Goal: Transaction & Acquisition: Purchase product/service

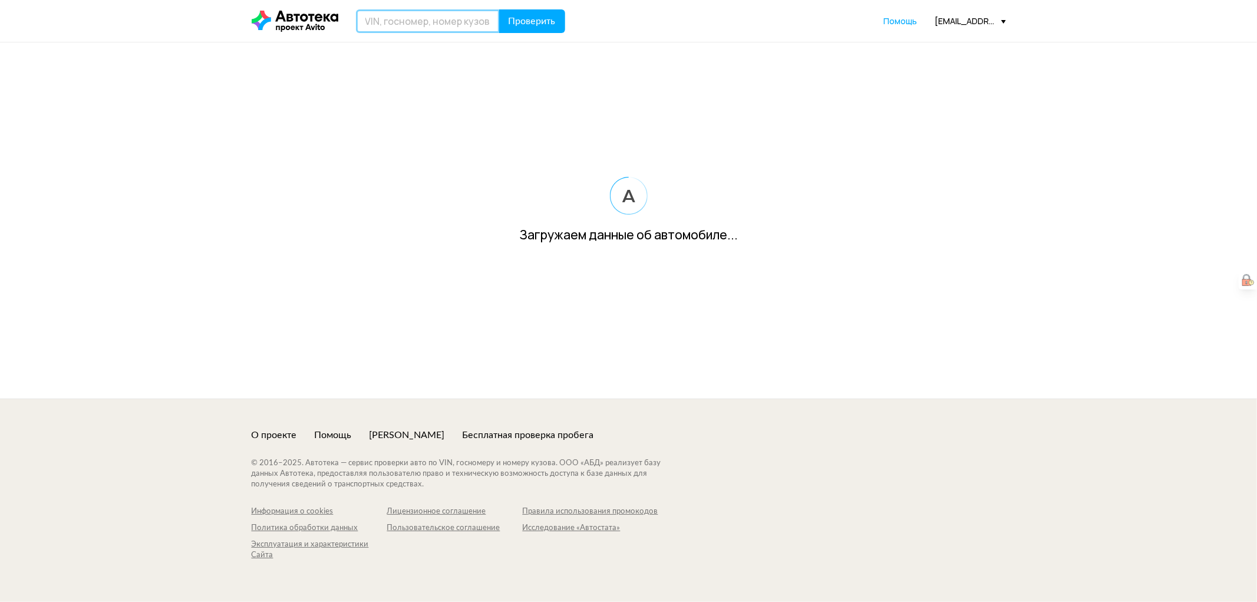
click at [417, 22] on input "text" at bounding box center [428, 21] width 144 height 24
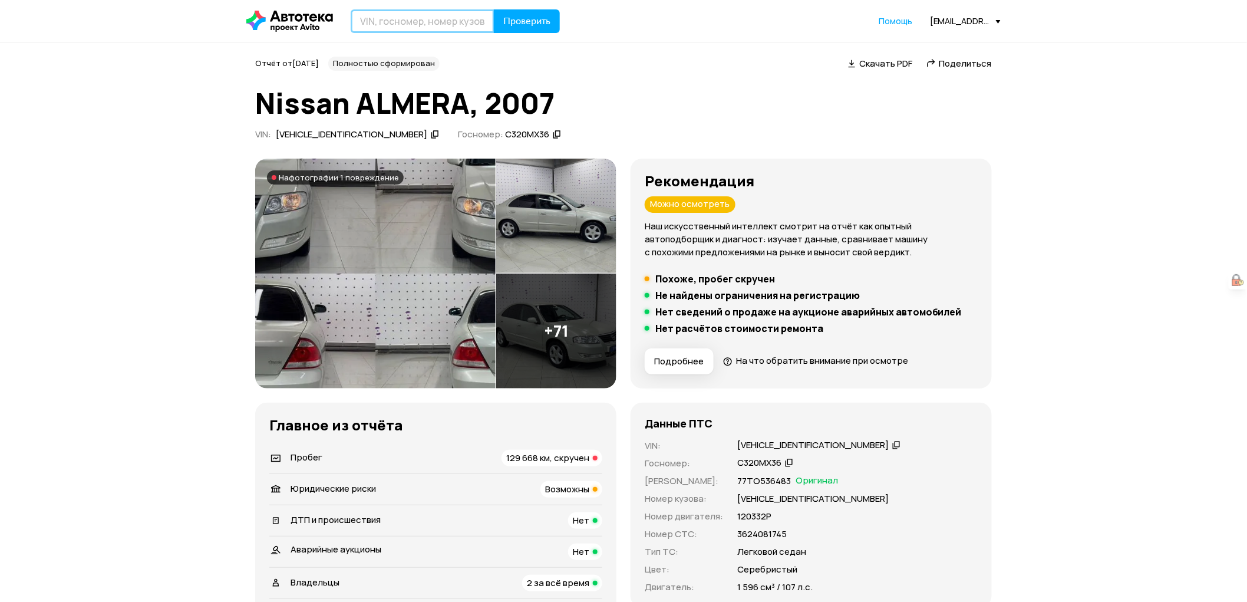
paste input "[VEHICLE_IDENTIFICATION_NUMBER]"
type input "[VEHICLE_IDENTIFICATION_NUMBER]"
click at [494, 9] on button "Проверить" at bounding box center [527, 21] width 66 height 24
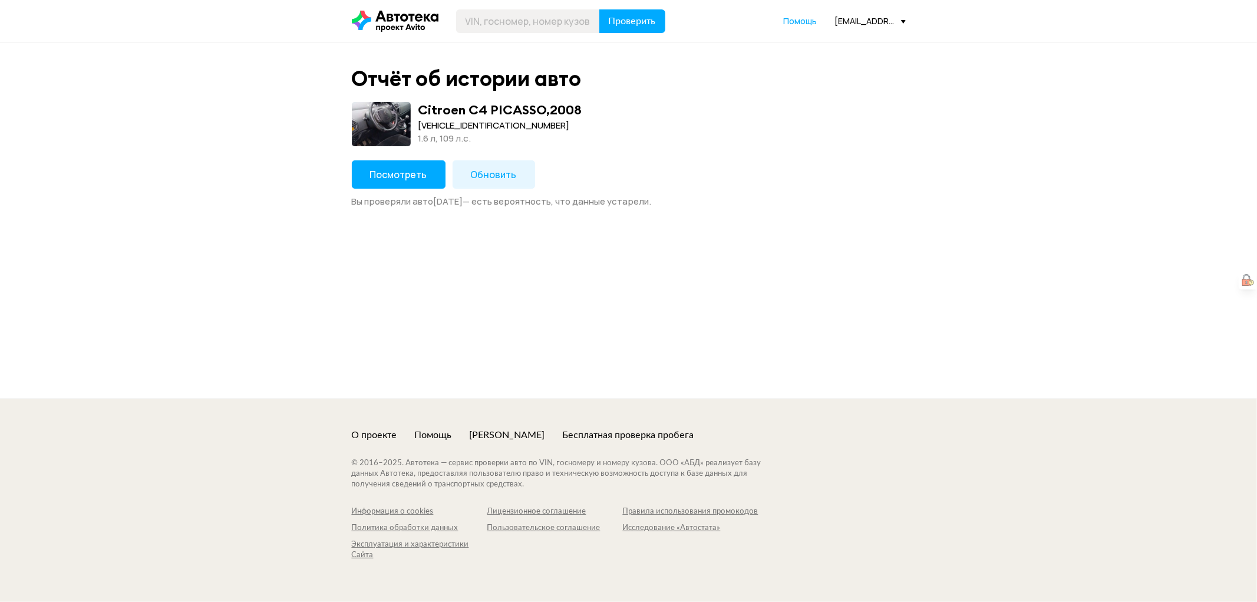
click at [385, 171] on span "Посмотреть" at bounding box center [398, 174] width 57 height 13
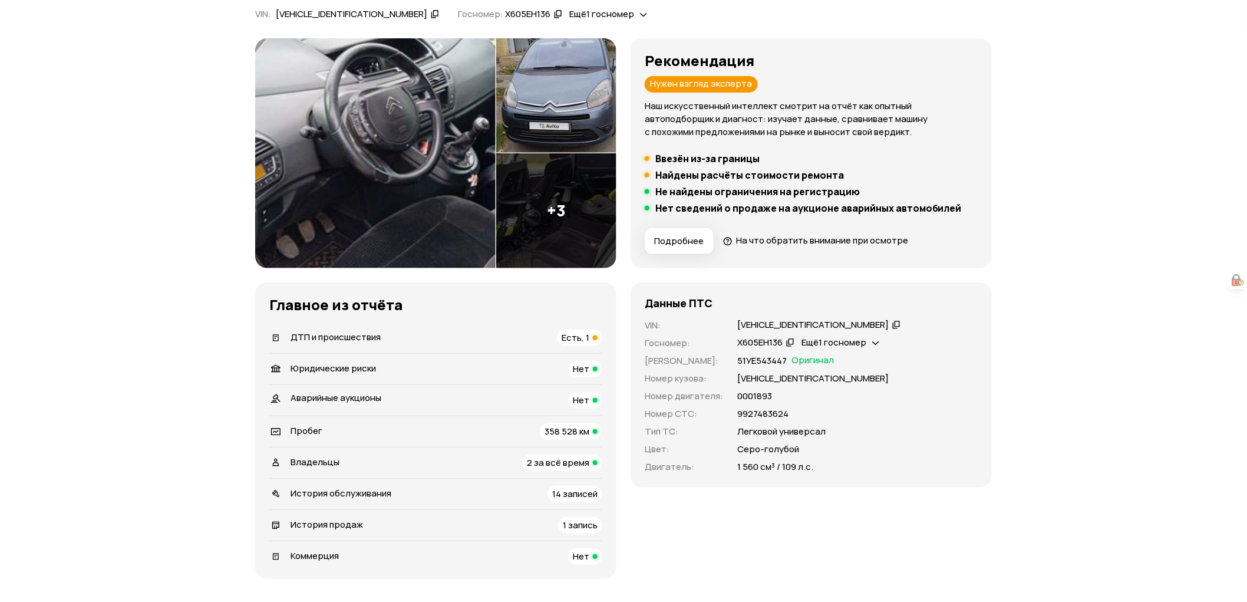
scroll to position [196, 0]
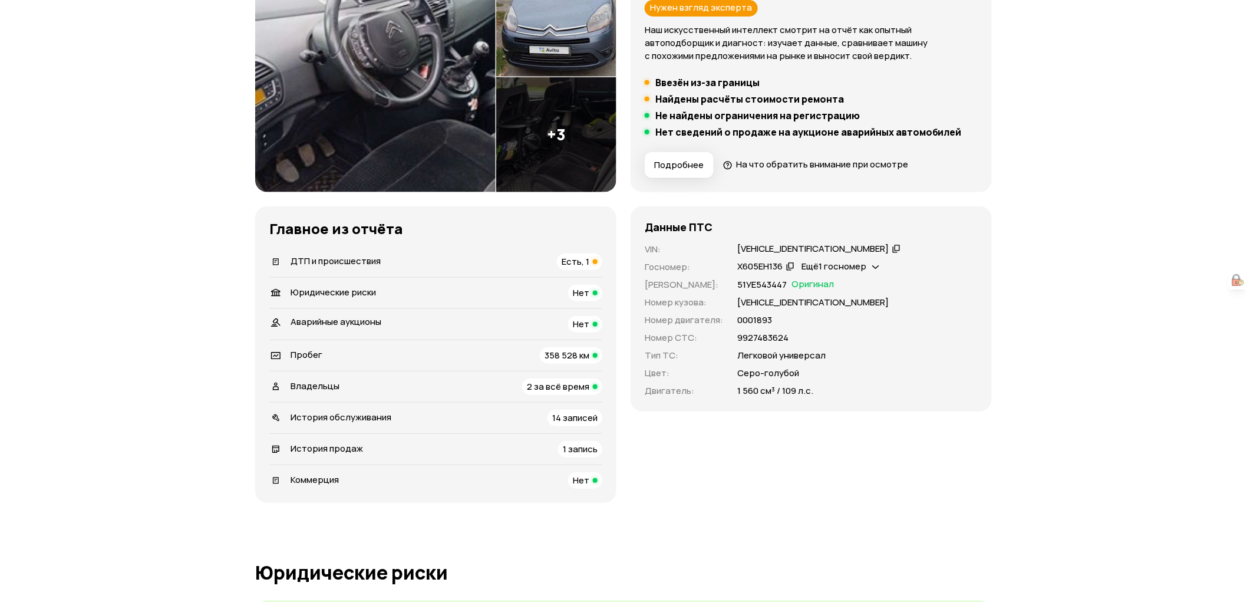
click at [498, 259] on div "ДТП и происшествия Есть, 1" at bounding box center [435, 261] width 333 height 16
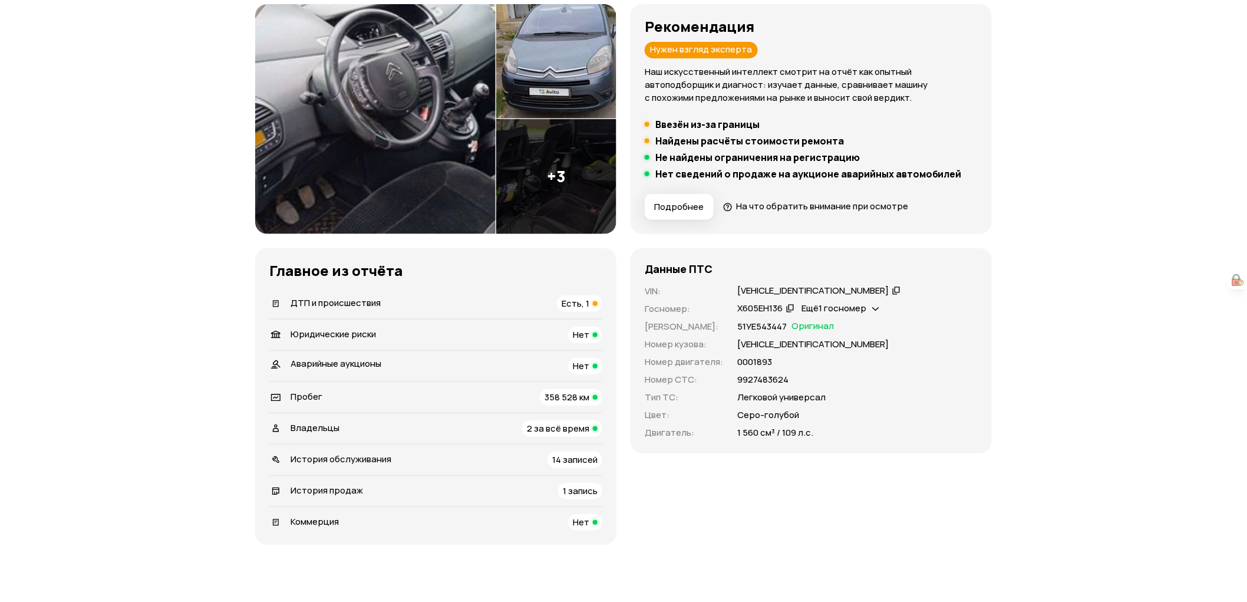
scroll to position [0, 0]
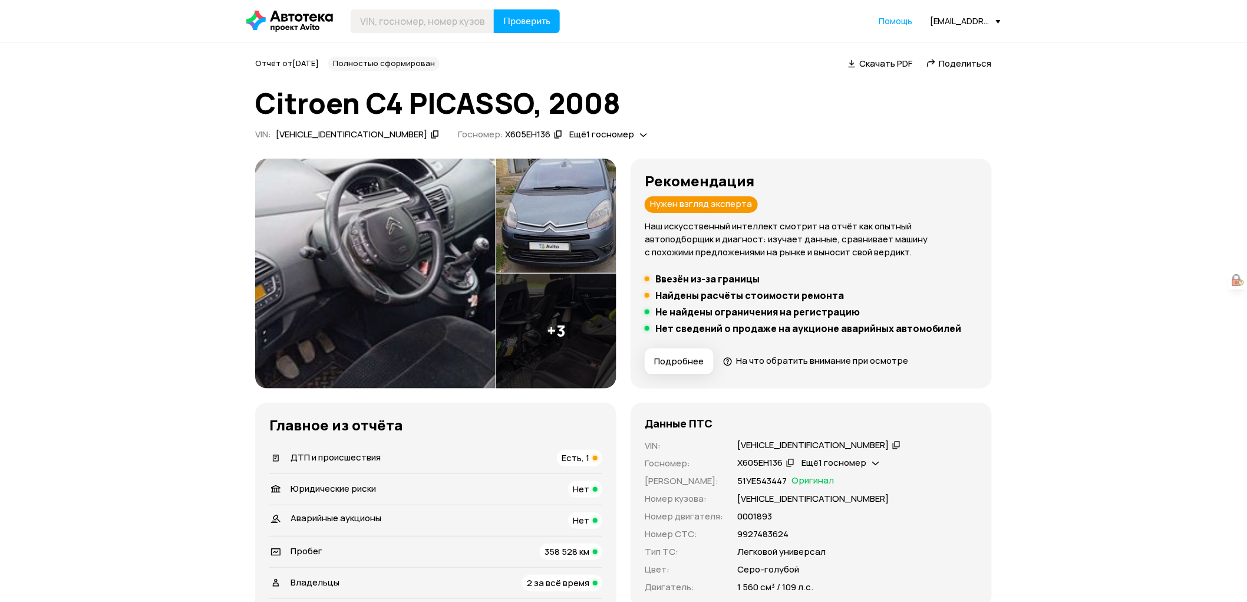
click at [972, 63] on span "Поделиться" at bounding box center [965, 63] width 52 height 12
